Goal: Task Accomplishment & Management: Manage account settings

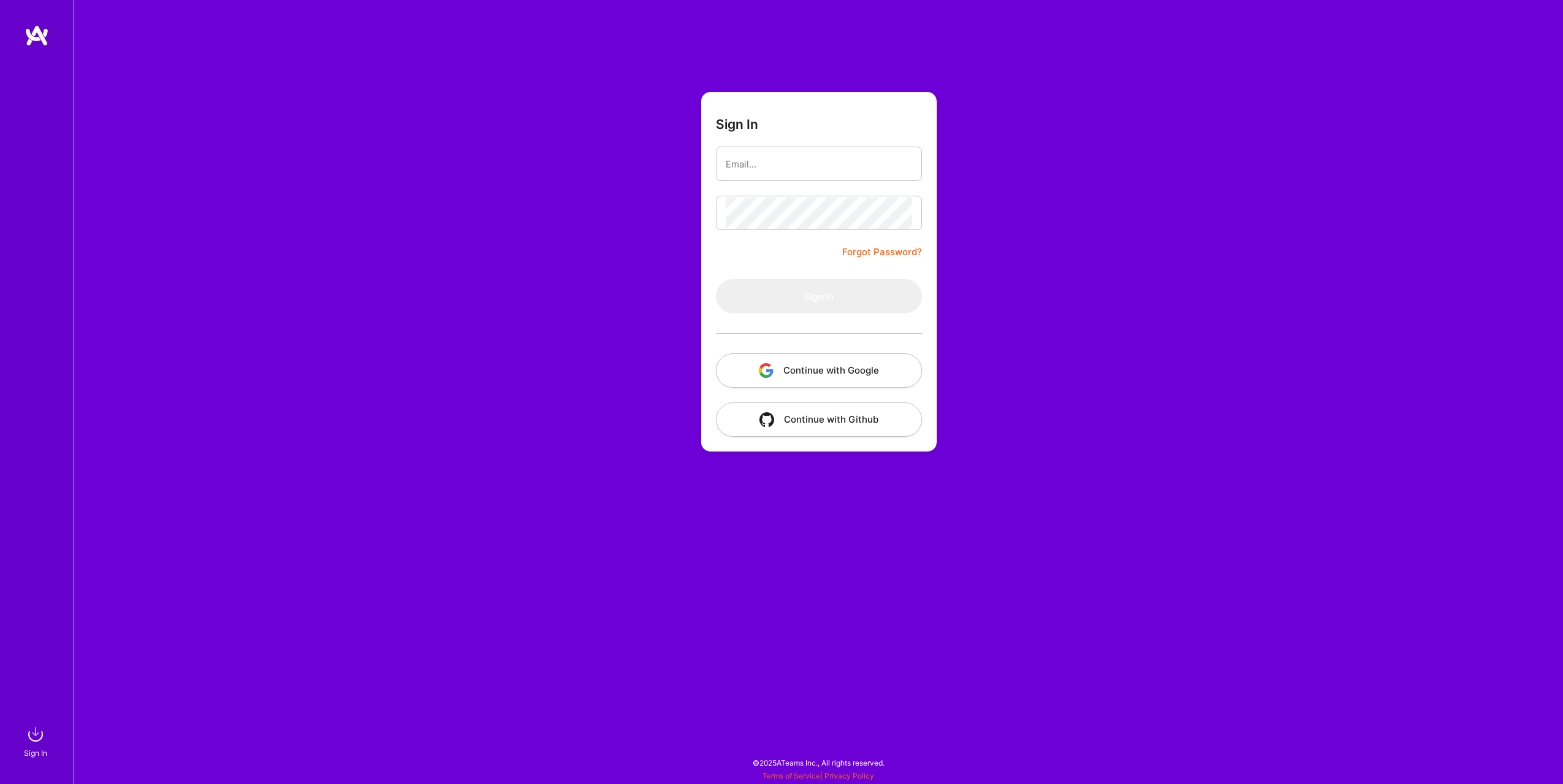
click at [863, 378] on button "Continue with Google" at bounding box center [819, 371] width 206 height 35
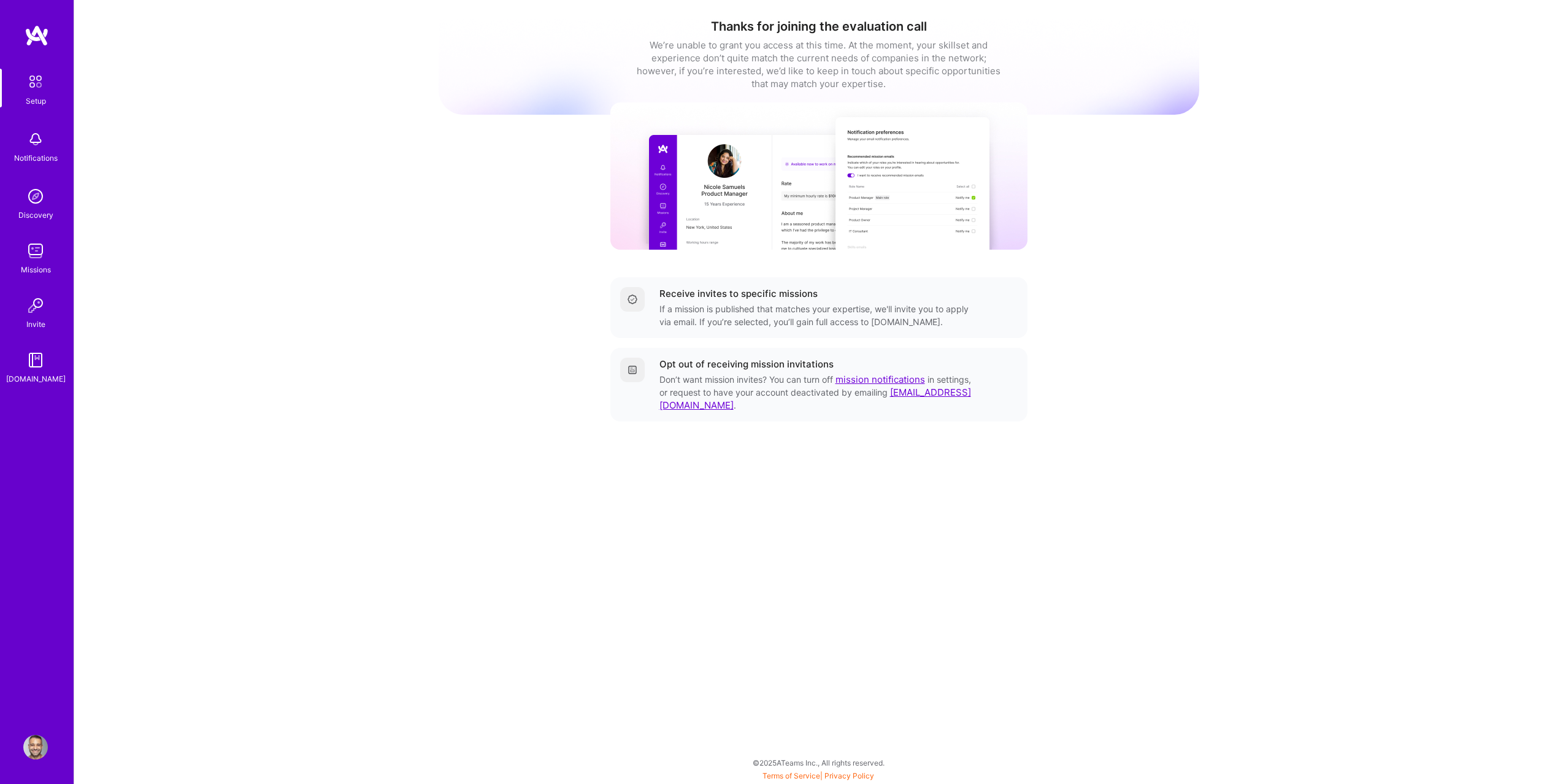
click at [38, 255] on img at bounding box center [36, 250] width 25 height 25
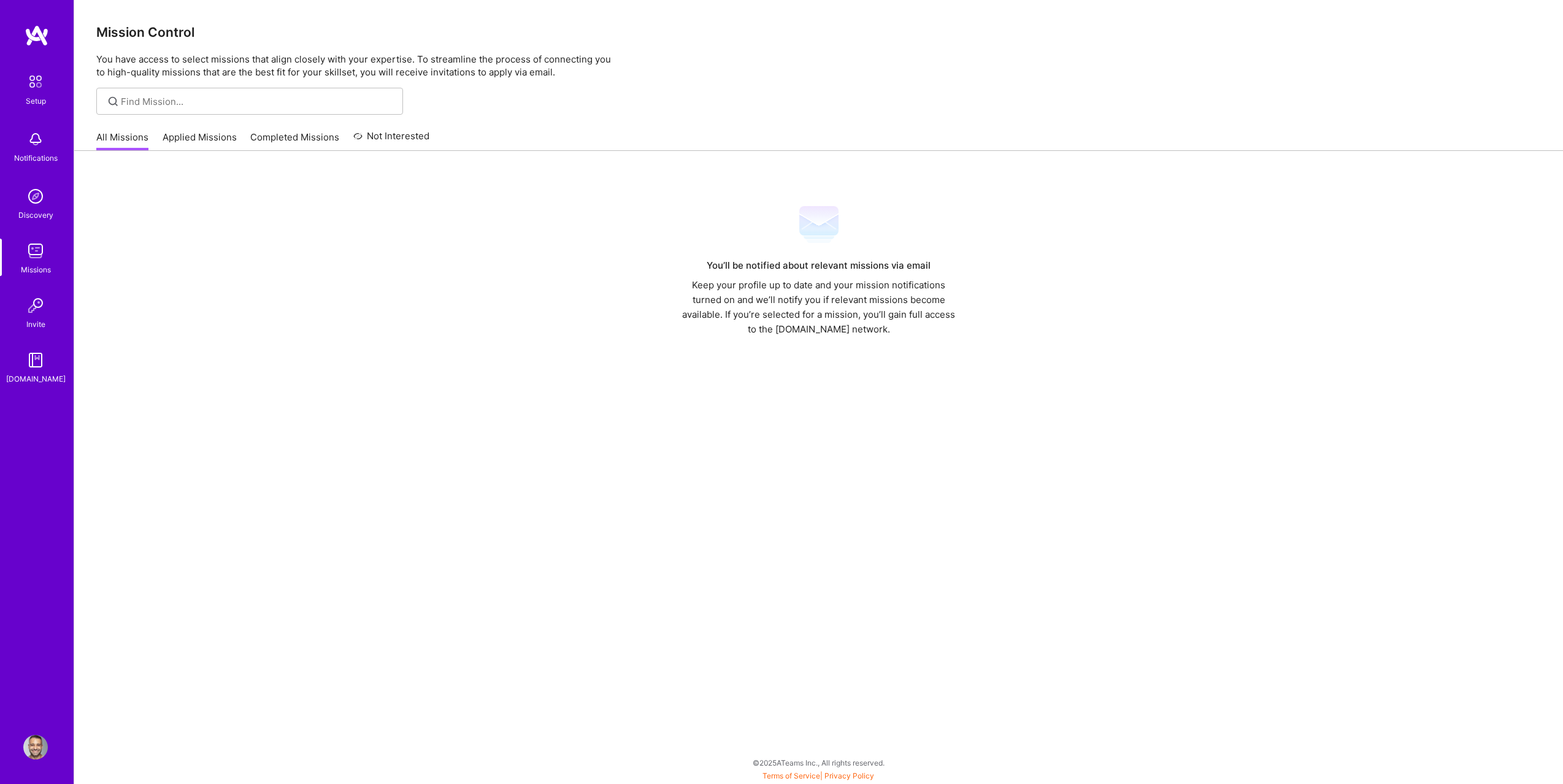
click at [187, 139] on link "Applied Missions" at bounding box center [199, 140] width 74 height 20
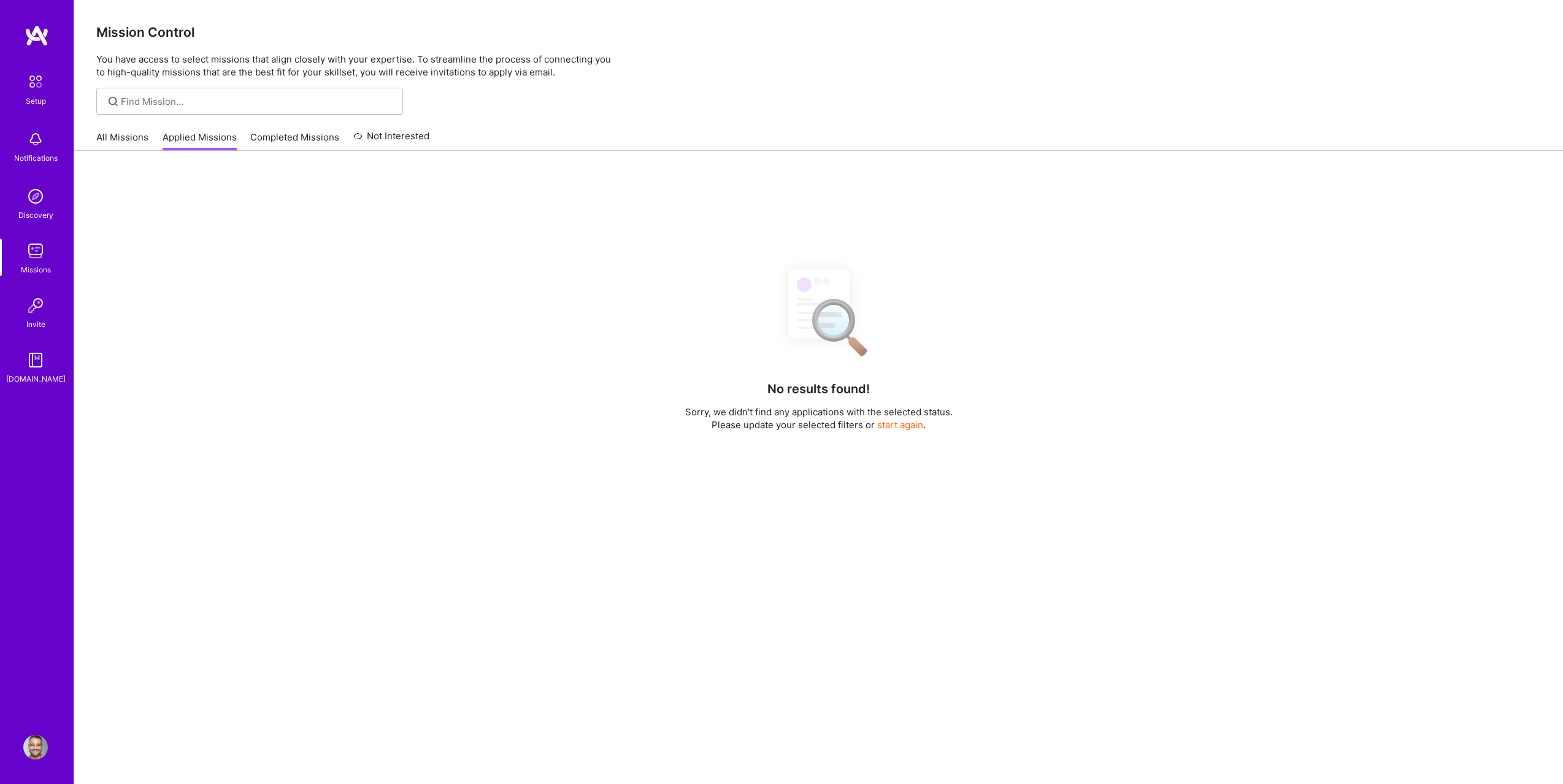
click at [124, 137] on link "All Missions" at bounding box center [122, 140] width 52 height 20
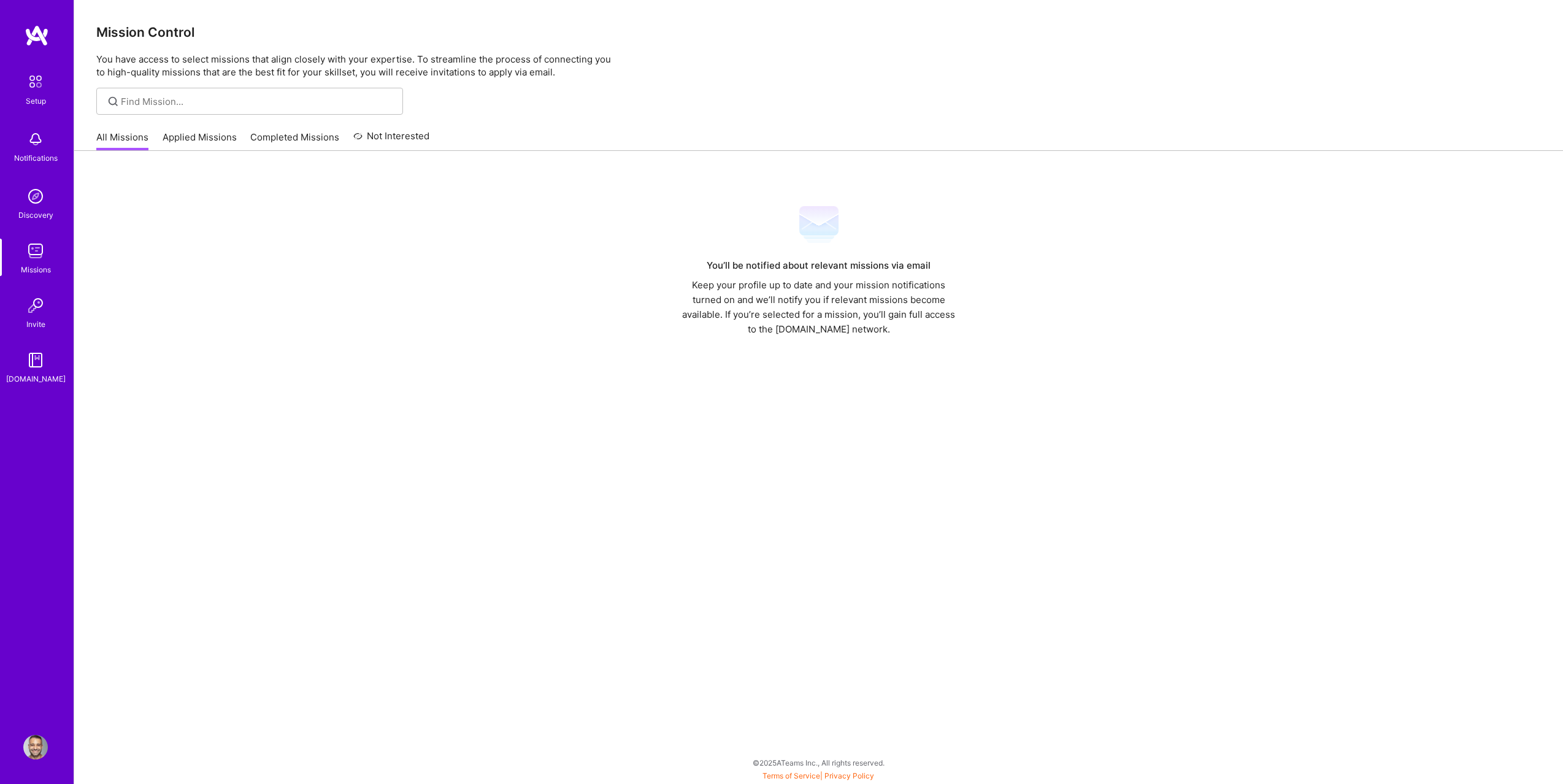
click at [225, 137] on link "Applied Missions" at bounding box center [199, 140] width 74 height 20
